Goal: Navigation & Orientation: Find specific page/section

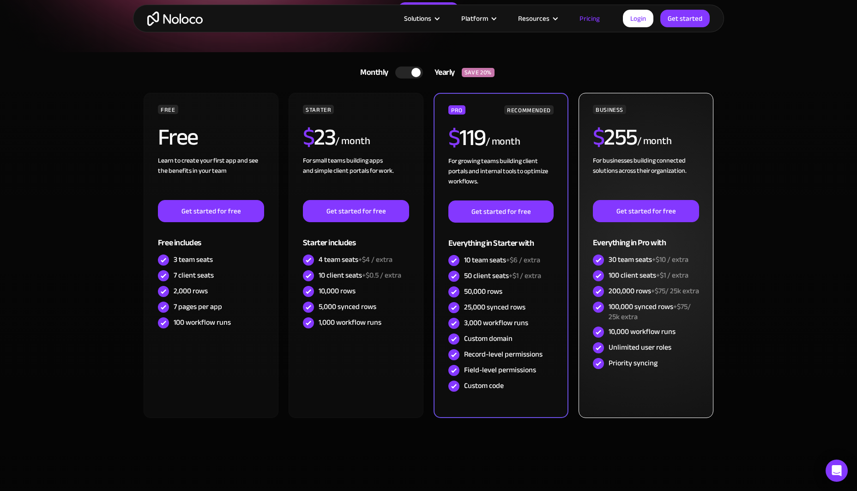
scroll to position [178, 0]
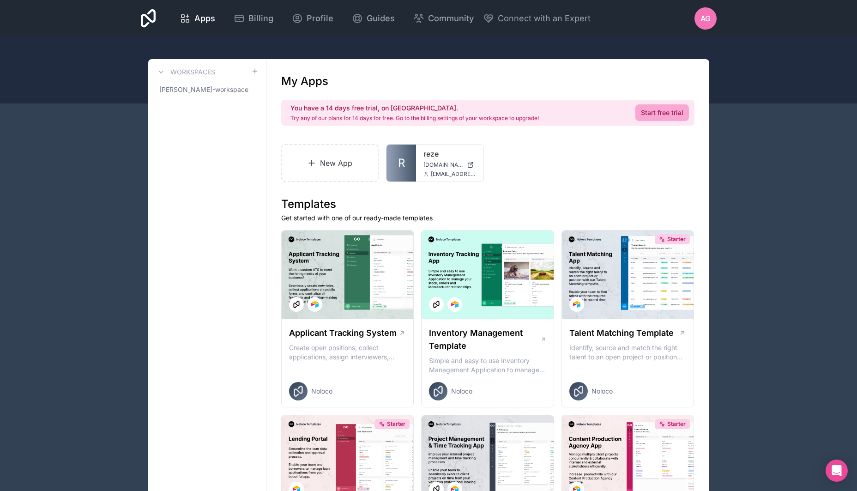
click at [249, 53] on div at bounding box center [428, 70] width 857 height 66
click at [206, 19] on span "Apps" at bounding box center [204, 18] width 21 height 13
click at [214, 92] on span "amit-gormanns-workspace" at bounding box center [201, 89] width 84 height 9
click at [251, 89] on icon at bounding box center [251, 90] width 2 height 2
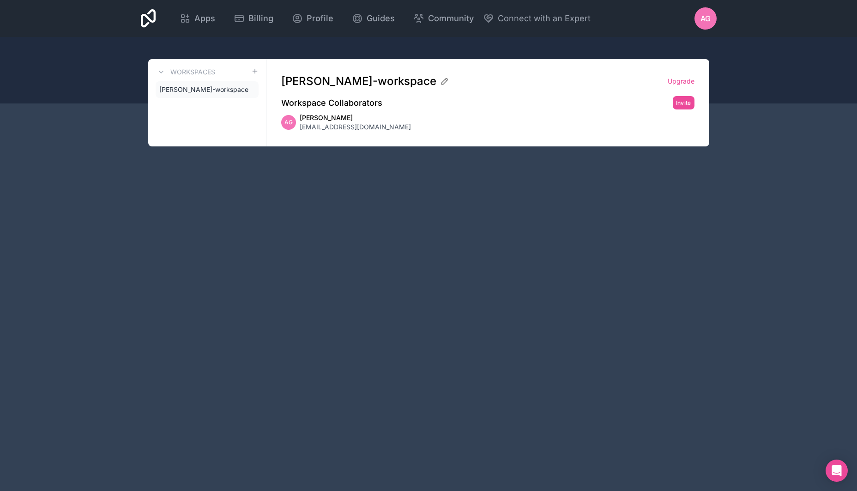
click at [0, 0] on icon at bounding box center [0, 0] width 0 height 0
click at [217, 90] on span "amit-gormanns-workspace" at bounding box center [201, 89] width 84 height 9
click at [163, 71] on icon at bounding box center [160, 71] width 7 height 7
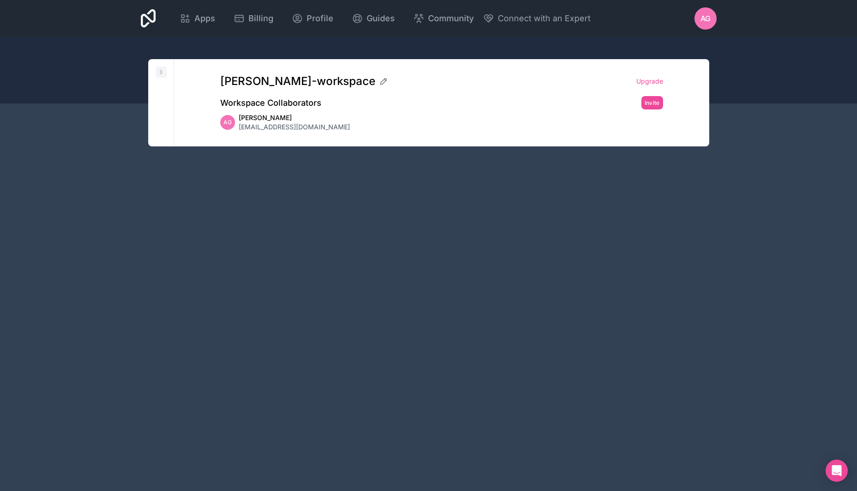
click at [160, 71] on icon at bounding box center [160, 71] width 7 height 7
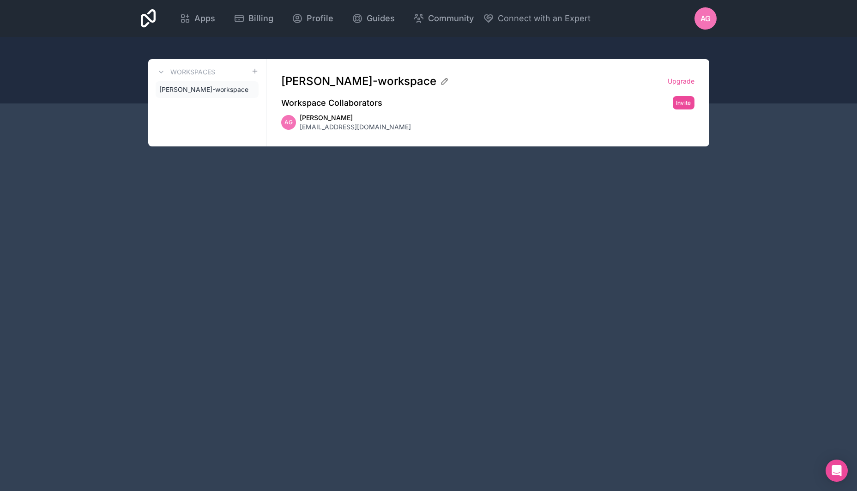
click at [713, 17] on div "AG" at bounding box center [705, 18] width 22 height 22
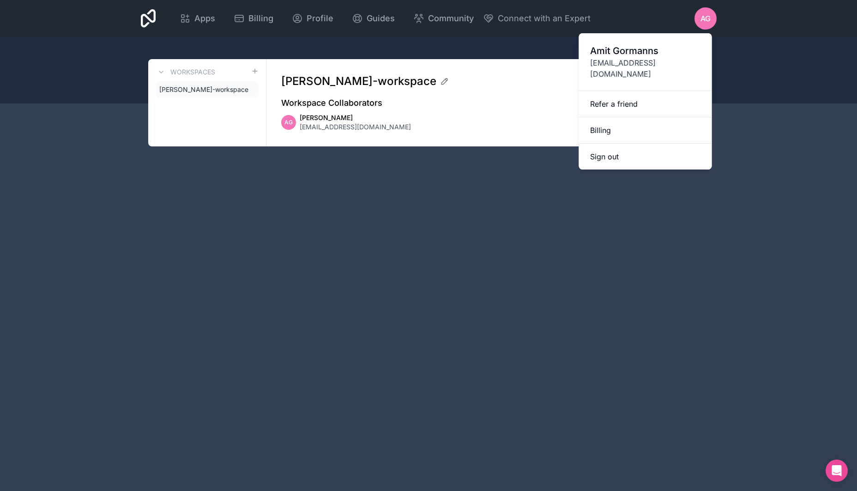
click at [538, 56] on div at bounding box center [428, 70] width 857 height 66
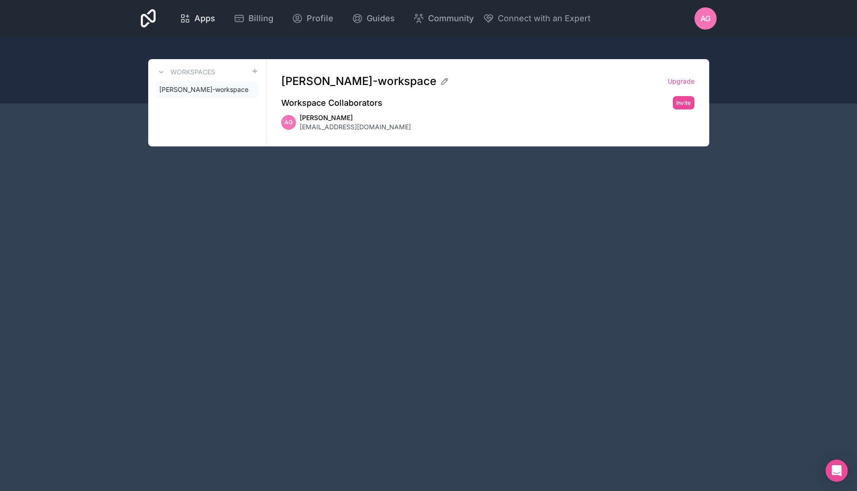
click at [198, 20] on span "Apps" at bounding box center [204, 18] width 21 height 13
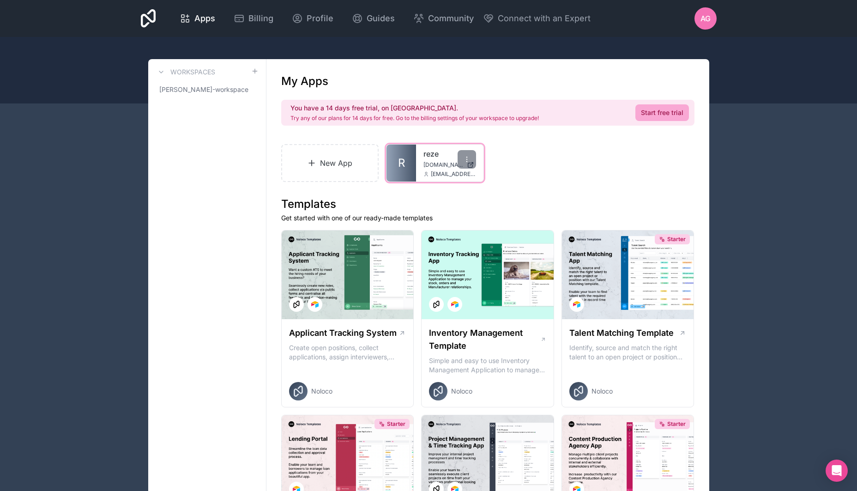
click at [431, 163] on span "reze.noloco.co" at bounding box center [443, 164] width 40 height 7
